Goal: Task Accomplishment & Management: Manage account settings

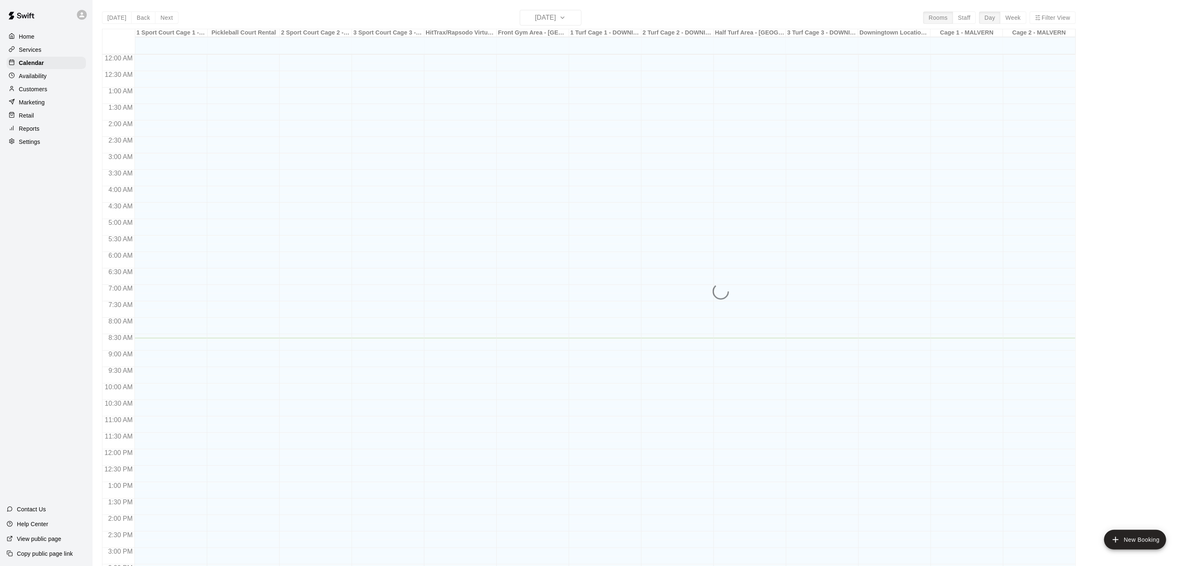
scroll to position [220, 0]
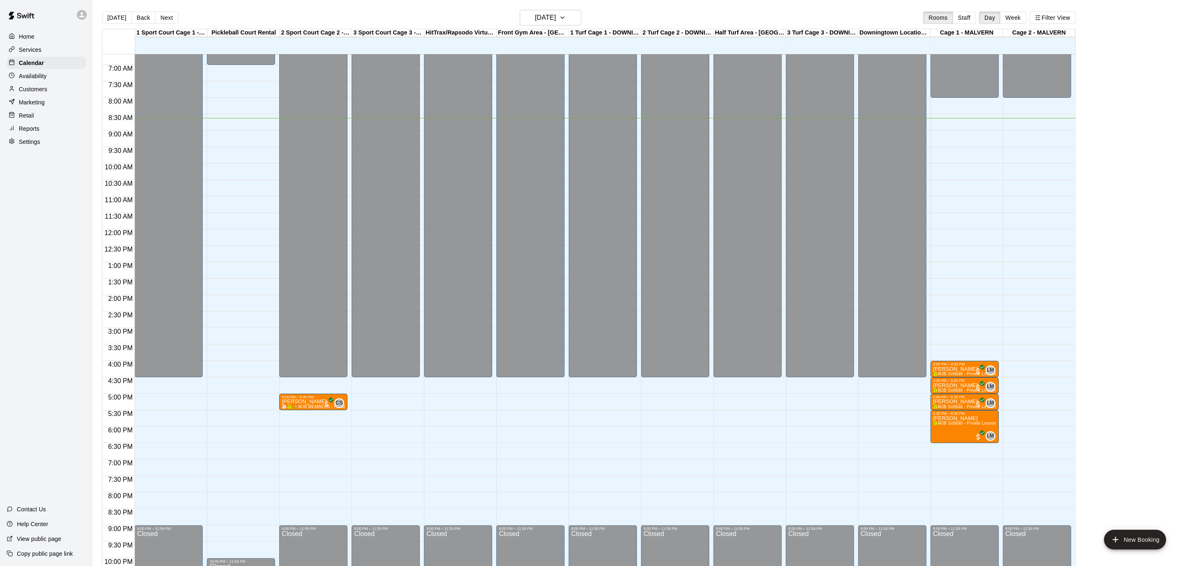
click at [35, 33] on div "Home" at bounding box center [46, 36] width 79 height 12
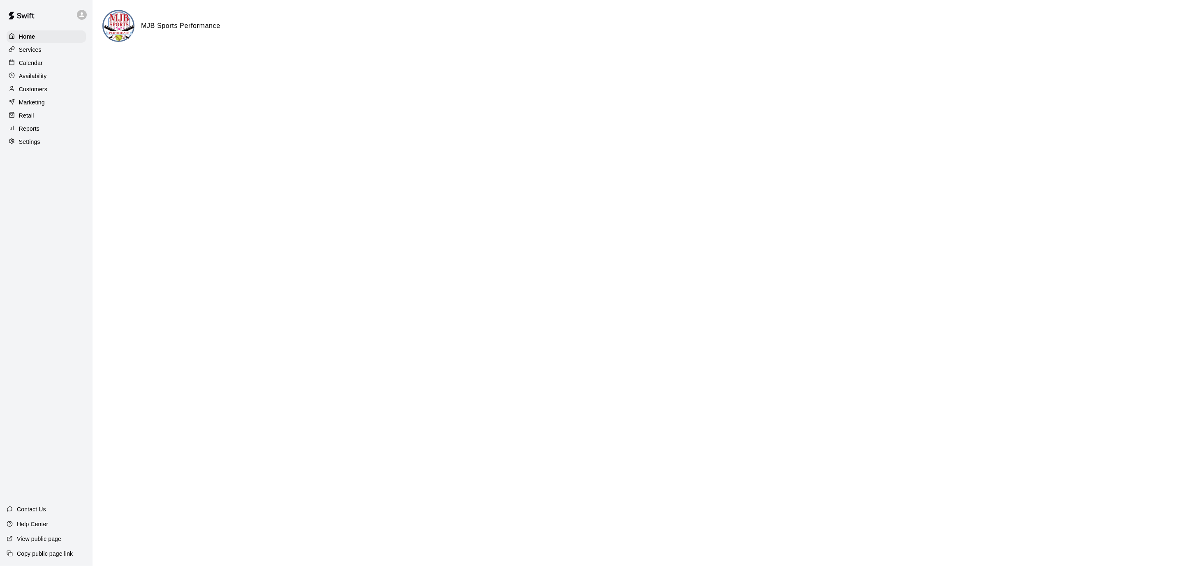
click at [35, 59] on p "Calendar" at bounding box center [31, 63] width 24 height 8
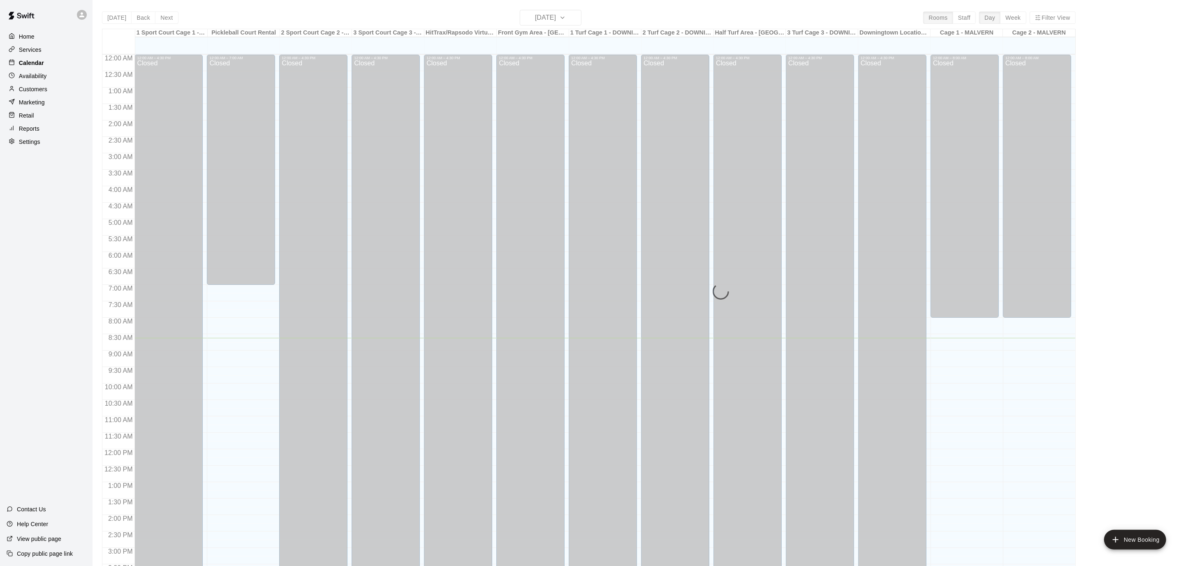
scroll to position [243, 0]
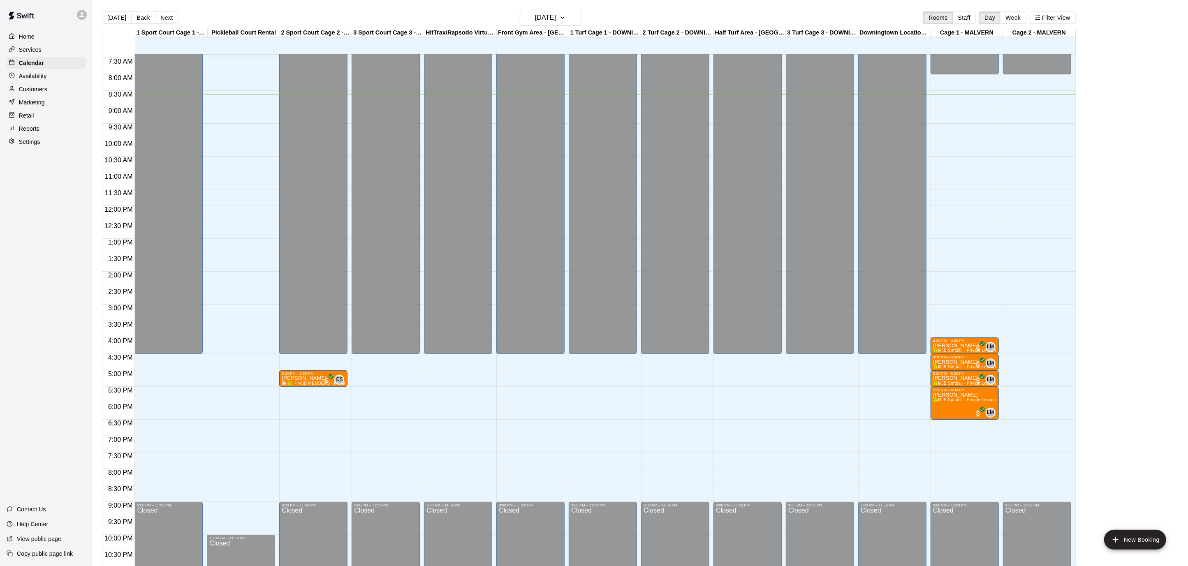
click at [28, 34] on p "Home" at bounding box center [27, 36] width 16 height 8
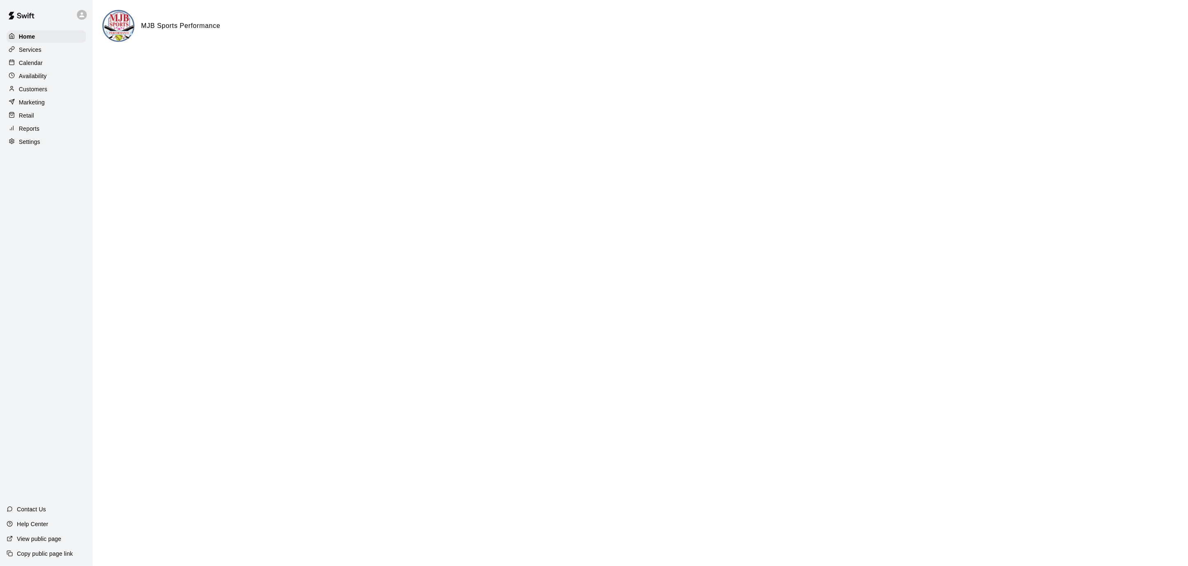
click at [30, 144] on p "Settings" at bounding box center [29, 142] width 21 height 8
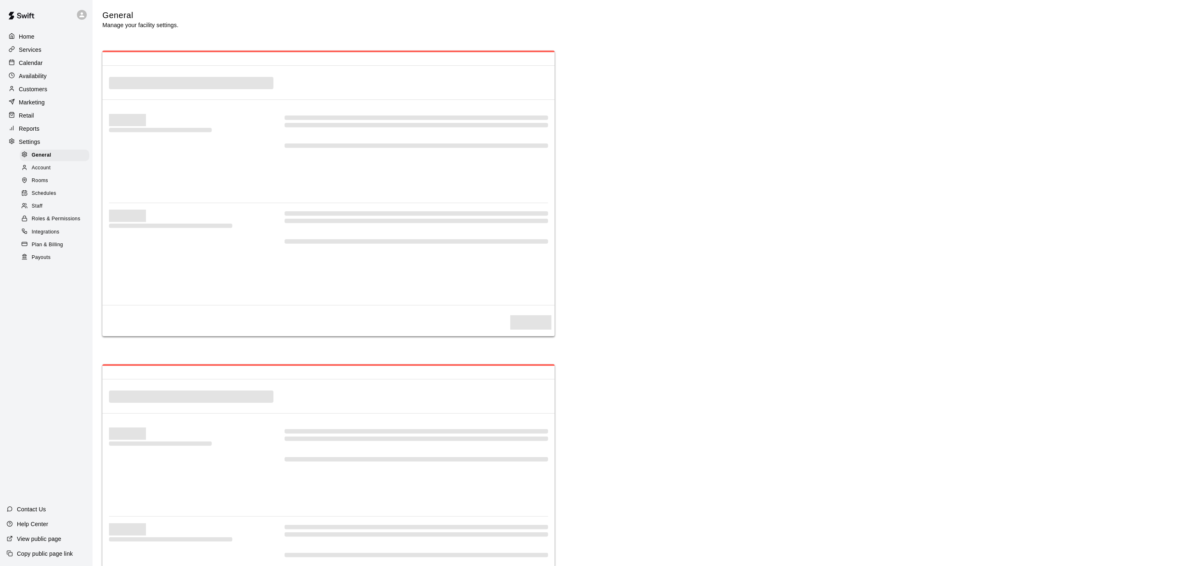
select select "**"
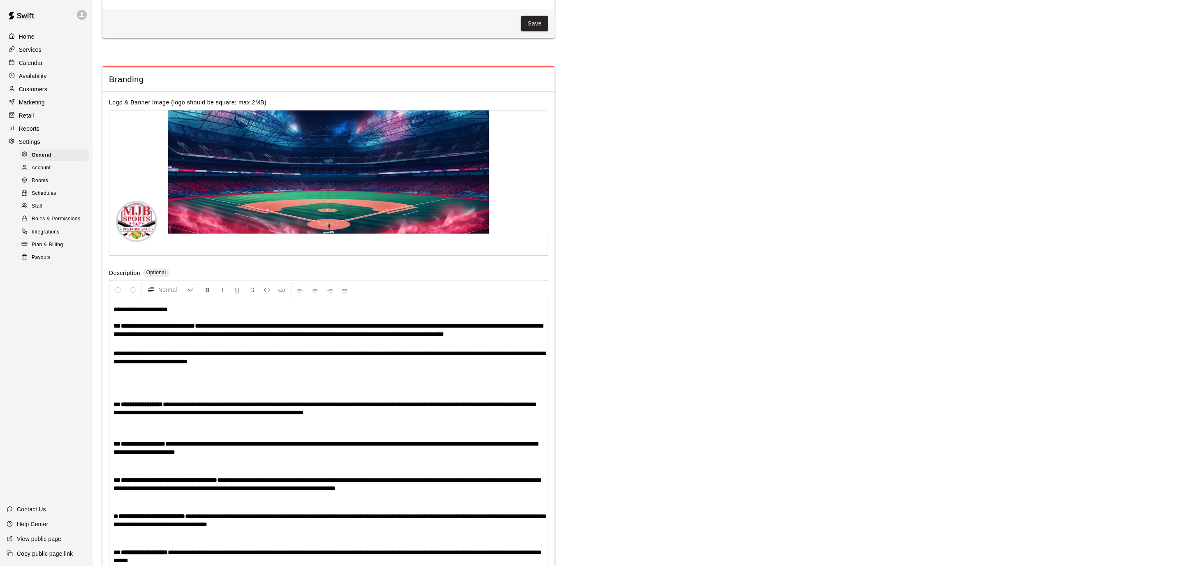
scroll to position [1534, 0]
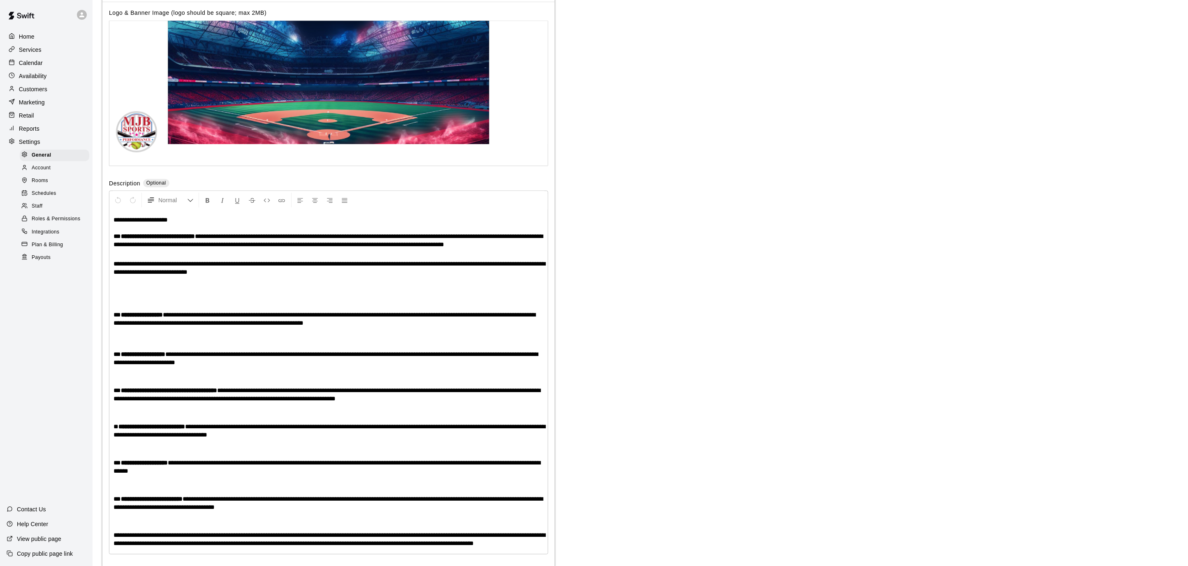
click at [38, 259] on span "Payouts" at bounding box center [41, 258] width 19 height 8
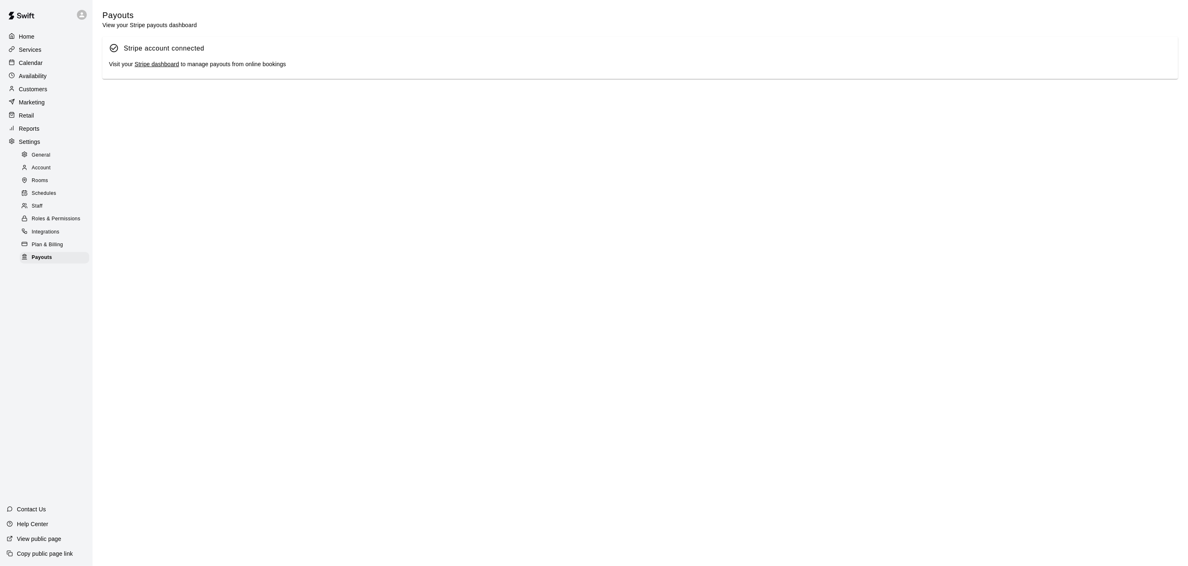
click at [154, 62] on link "Stripe dashboard" at bounding box center [156, 64] width 44 height 7
click at [141, 64] on link "Stripe dashboard" at bounding box center [156, 64] width 44 height 7
